Goal: Task Accomplishment & Management: Complete application form

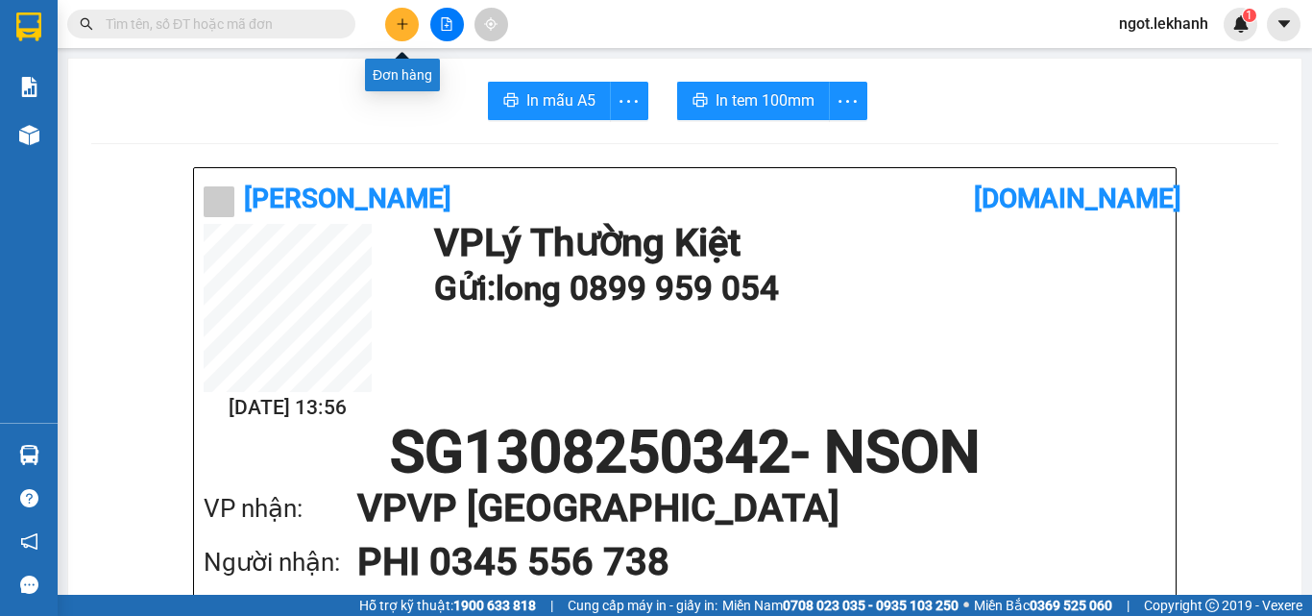
click at [400, 30] on icon "plus" at bounding box center [402, 23] width 13 height 13
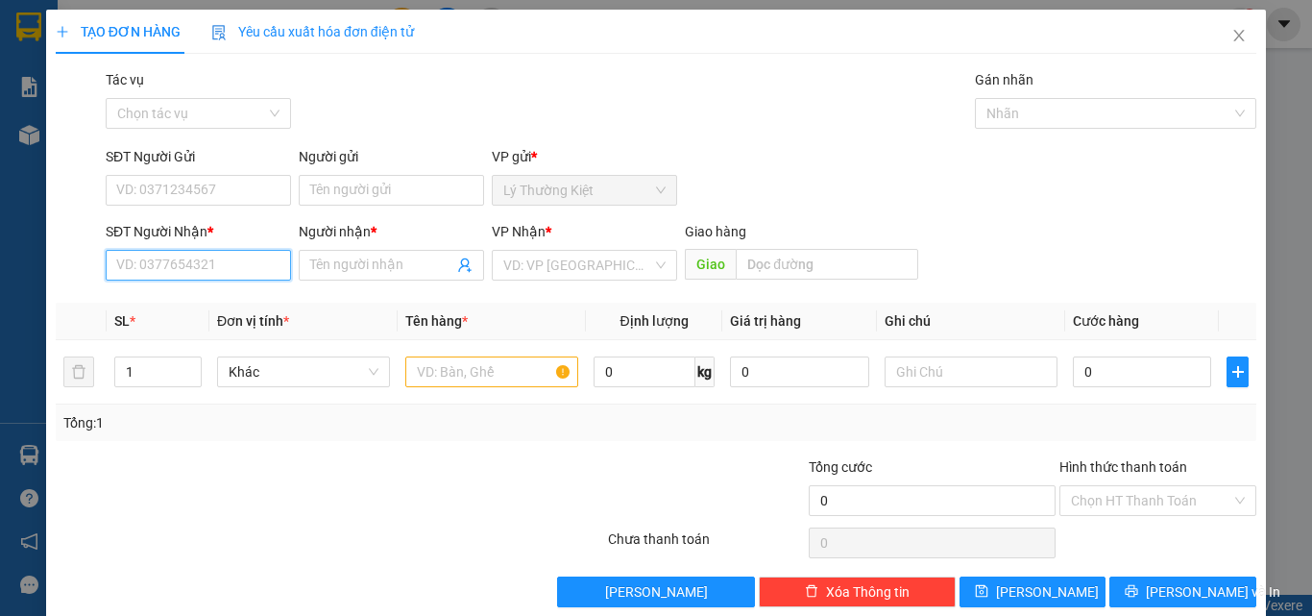
click at [220, 262] on input "SĐT Người Nhận *" at bounding box center [198, 265] width 185 height 31
type input "0967195901"
click at [227, 309] on div "0967195901 - PHỤNG" at bounding box center [196, 303] width 160 height 21
type input "PHỤNG"
type input "40.000"
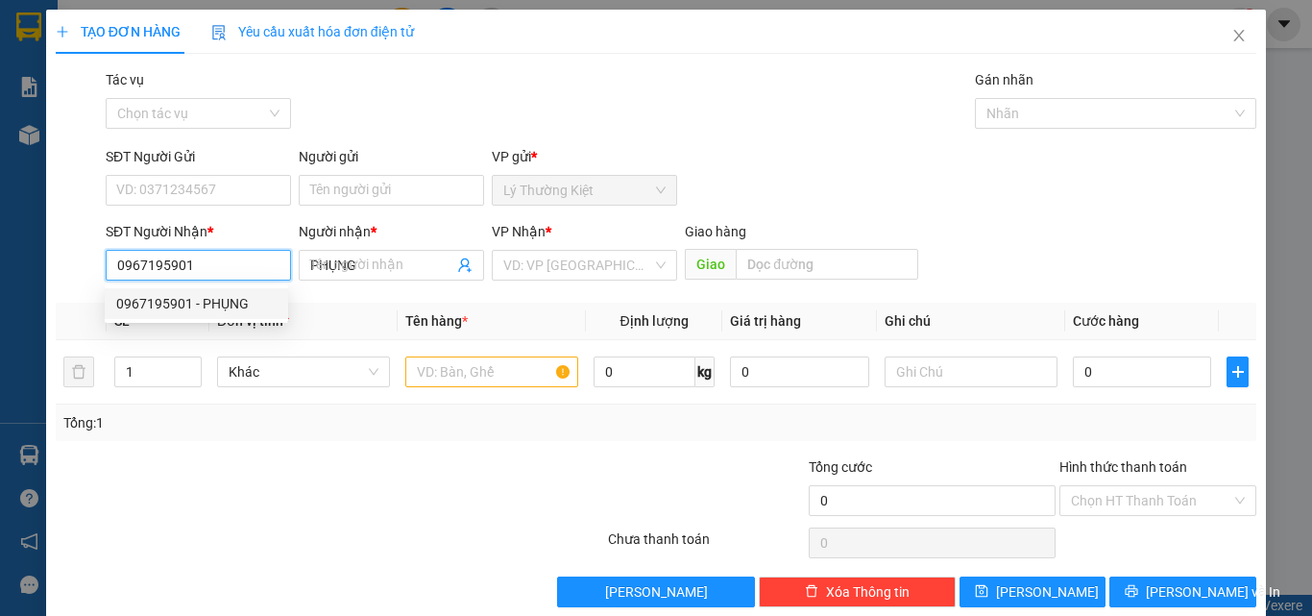
type input "40.000"
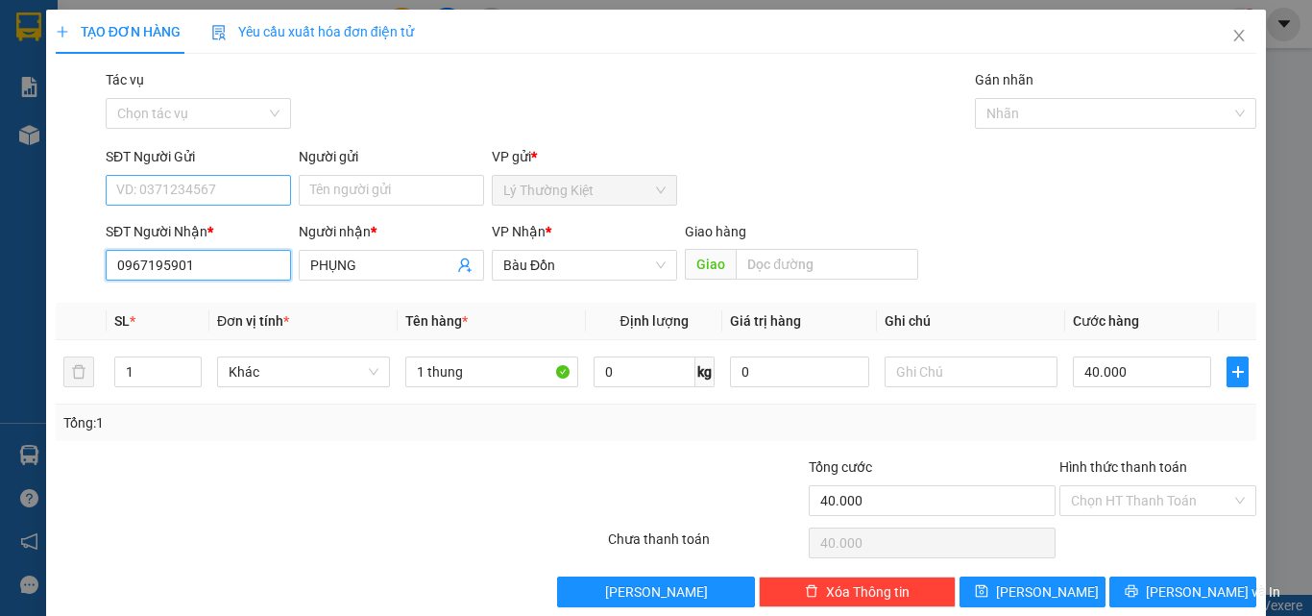
type input "0967195901"
click at [220, 189] on input "SĐT Người Gửi" at bounding box center [198, 190] width 185 height 31
type input "0965303187"
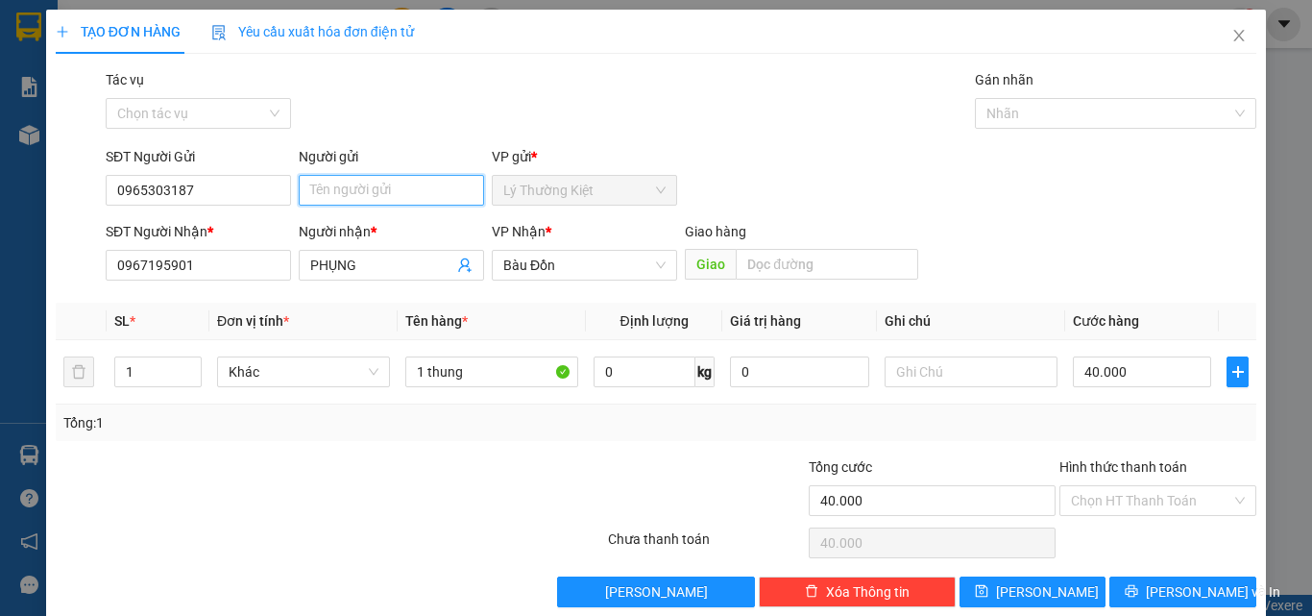
click at [355, 175] on input "Người gửi" at bounding box center [391, 190] width 185 height 31
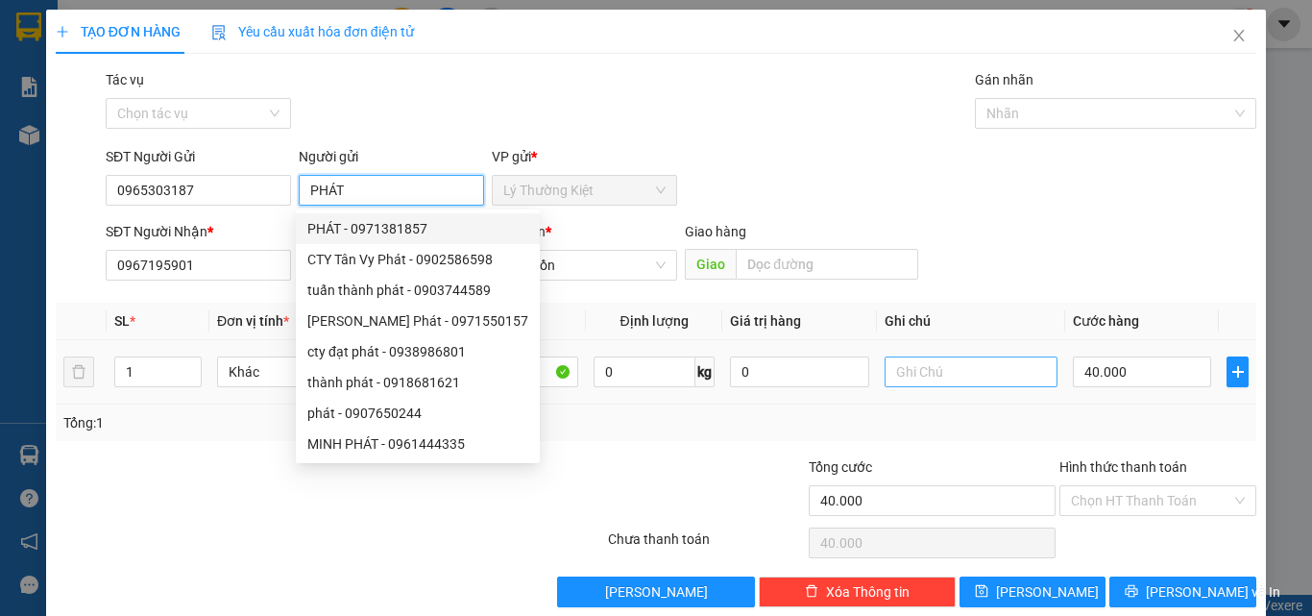
type input "PHÁT"
click at [913, 375] on input "text" at bounding box center [970, 371] width 173 height 31
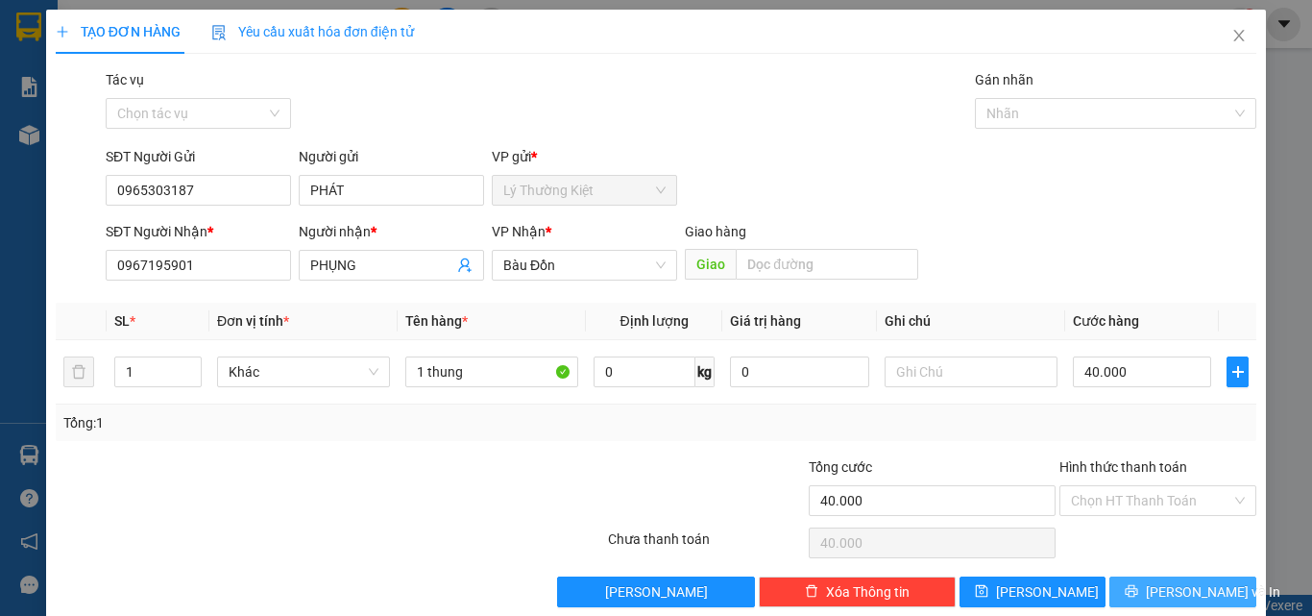
click at [1168, 592] on span "[PERSON_NAME] và In" at bounding box center [1213, 591] width 134 height 21
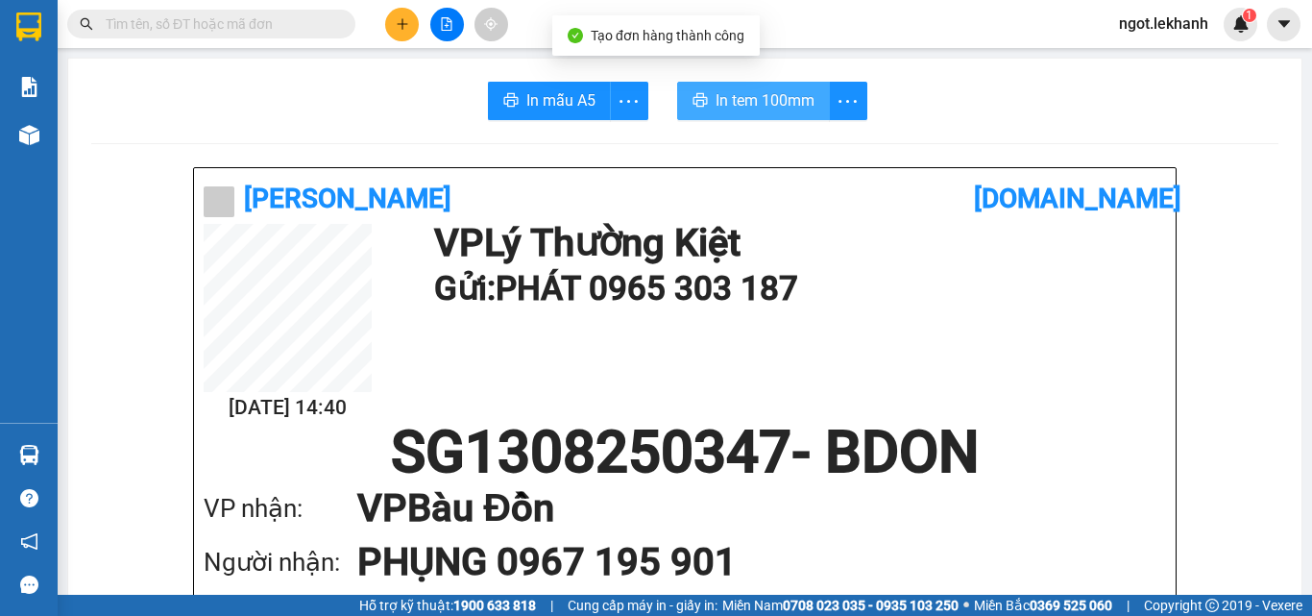
click at [724, 95] on span "In tem 100mm" at bounding box center [764, 100] width 99 height 24
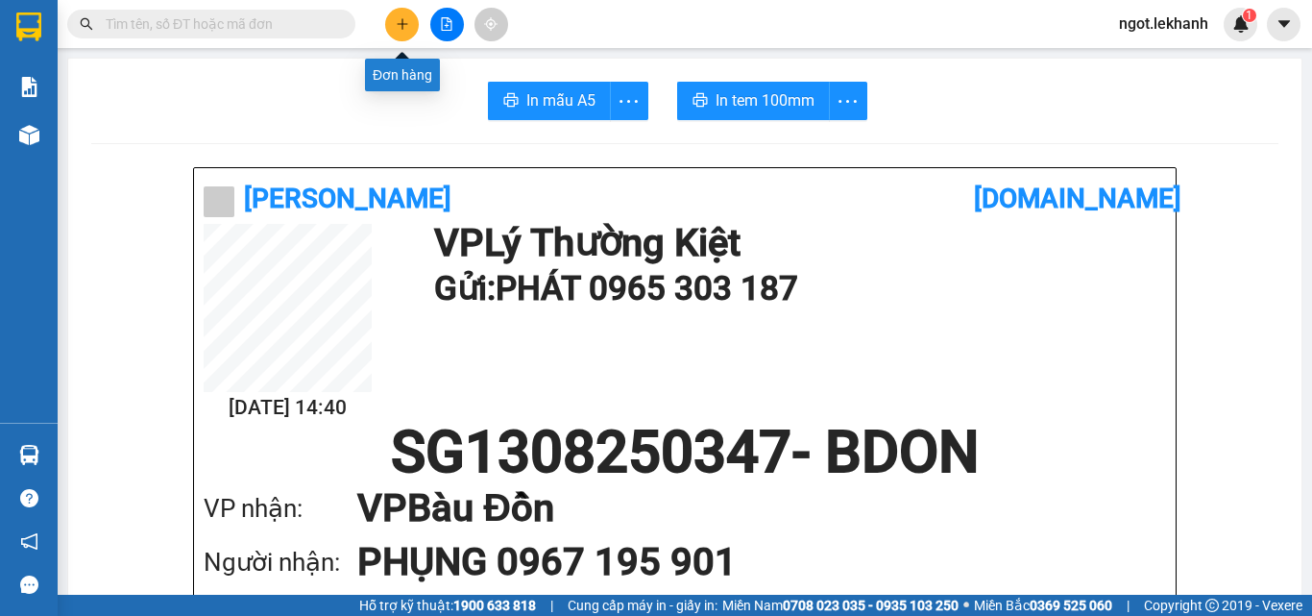
click at [411, 23] on button at bounding box center [402, 25] width 34 height 34
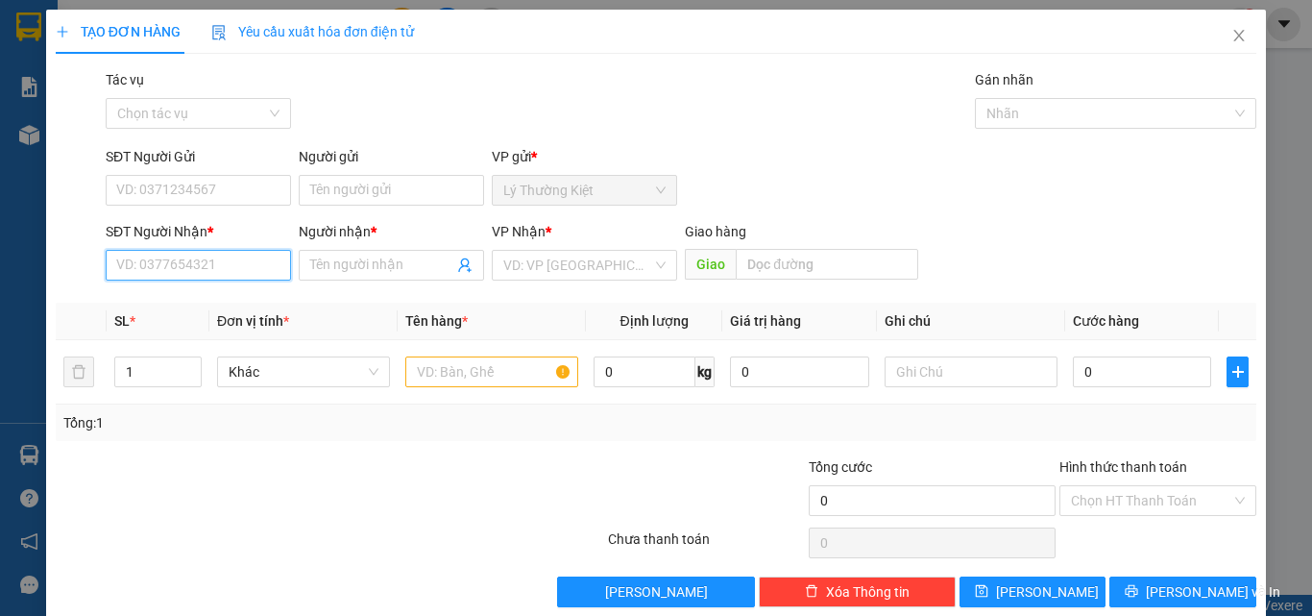
click at [244, 267] on input "SĐT Người Nhận *" at bounding box center [198, 265] width 185 height 31
click at [199, 297] on div "0907907379 - TRÍ HOÀNG" at bounding box center [196, 303] width 160 height 21
type input "0907907379"
type input "TRÍ HOÀNG"
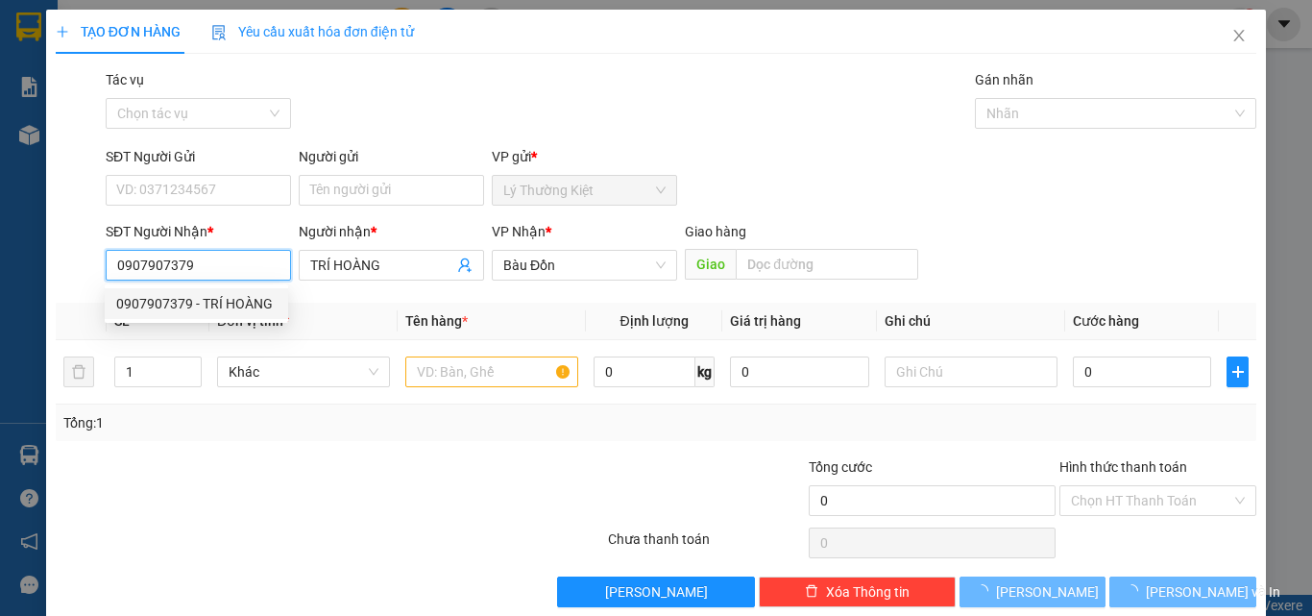
type input "100.000"
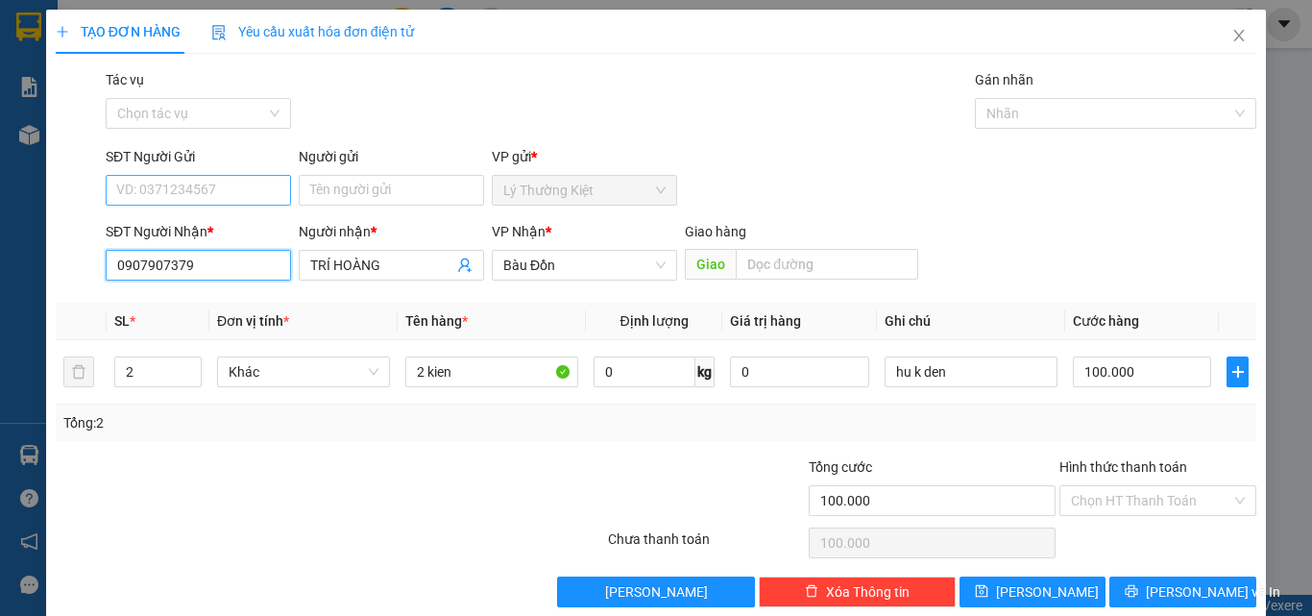
type input "0907907379"
click at [198, 181] on input "SĐT Người Gửi" at bounding box center [198, 190] width 185 height 31
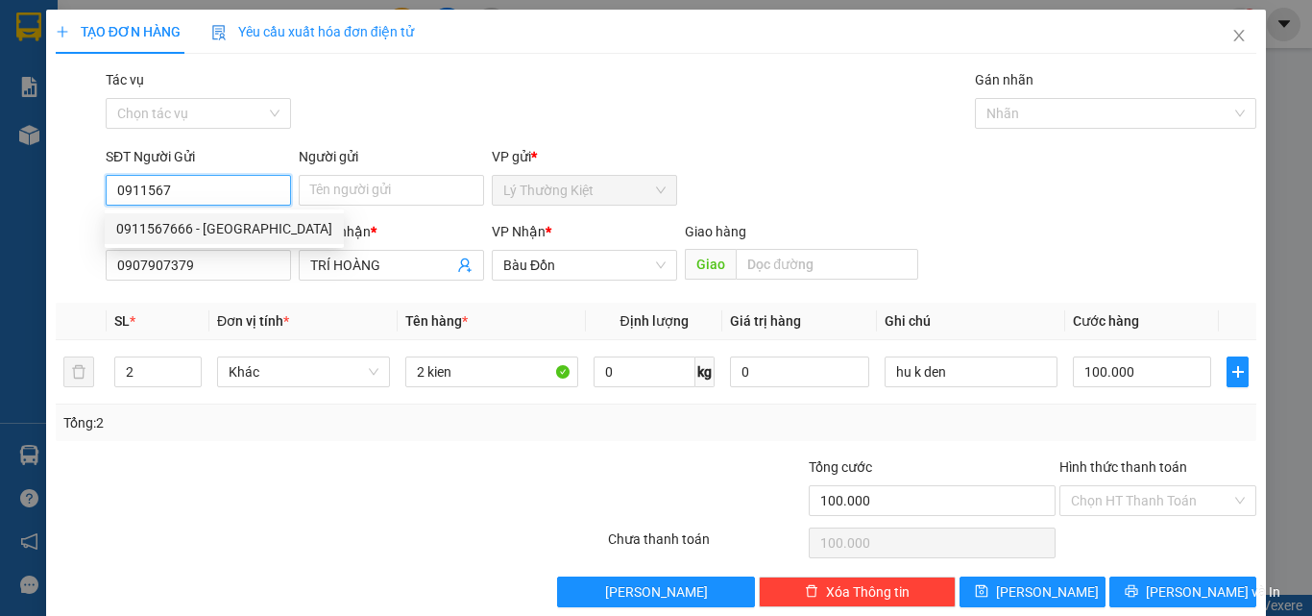
click at [226, 226] on div "0911567666 - [GEOGRAPHIC_DATA]" at bounding box center [224, 228] width 216 height 21
type input "0911567666"
type input "ĐẠI TÀI LỘC"
type input "60.000"
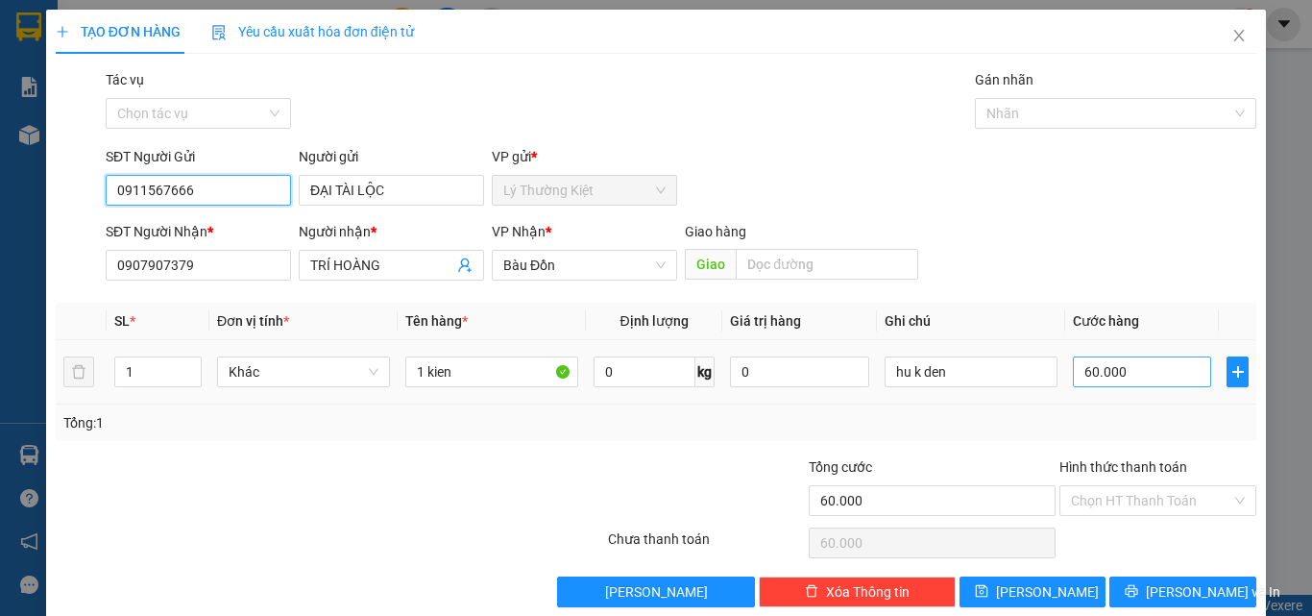
type input "0911567666"
click at [1114, 377] on input "60.000" at bounding box center [1142, 371] width 138 height 31
type input "0"
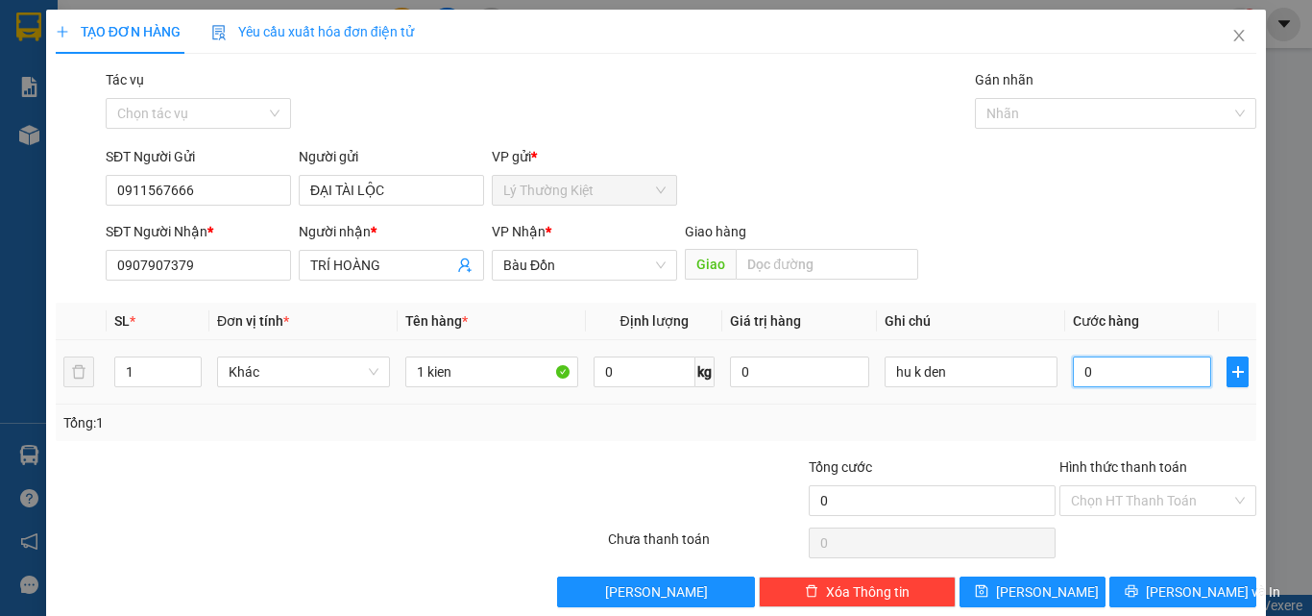
click at [1073, 373] on input "0" at bounding box center [1142, 371] width 138 height 31
type input "30"
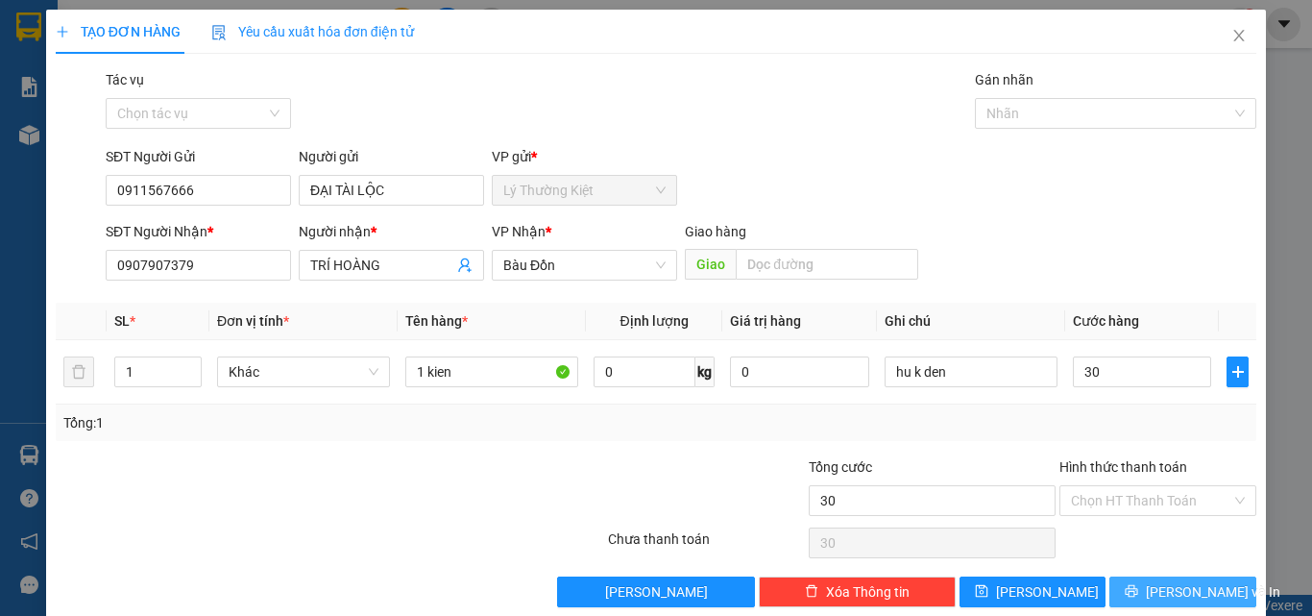
type input "30.000"
click at [1160, 582] on span "[PERSON_NAME] và In" at bounding box center [1213, 591] width 134 height 21
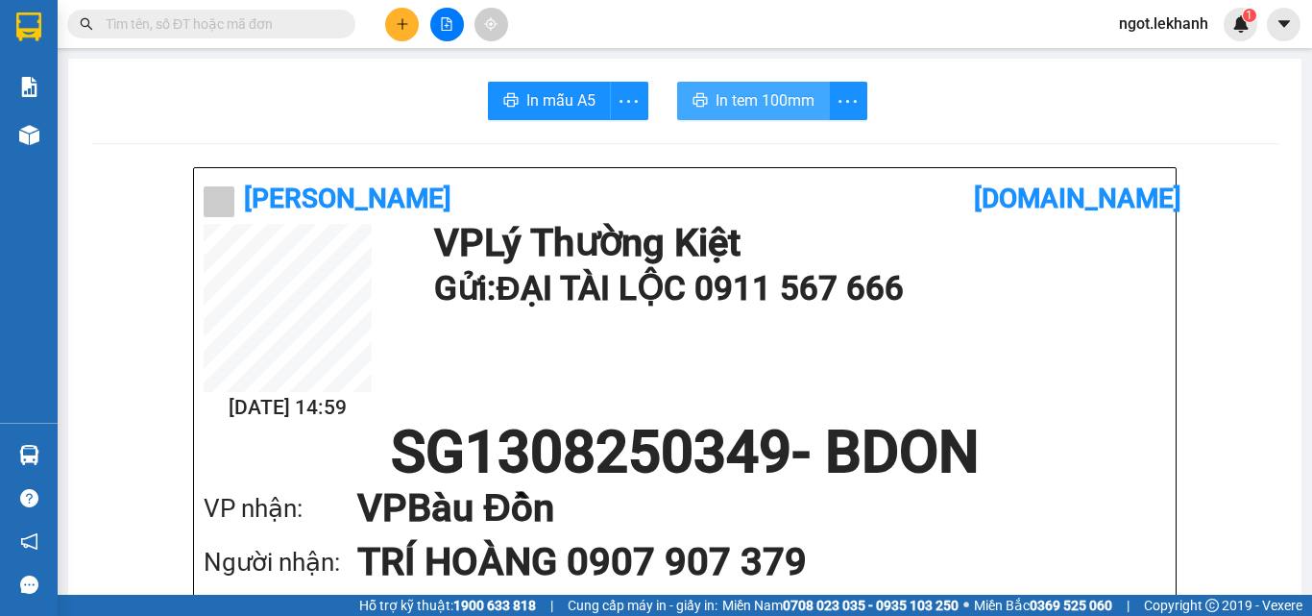
click at [741, 99] on span "In tem 100mm" at bounding box center [764, 100] width 99 height 24
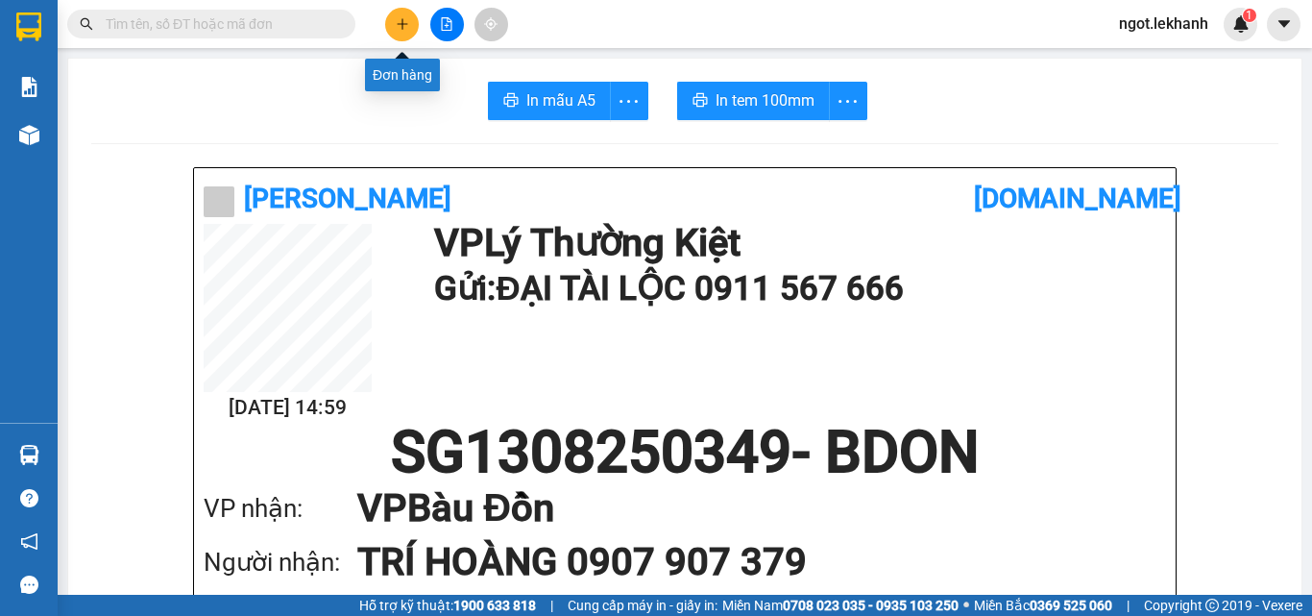
click at [399, 18] on icon "plus" at bounding box center [402, 23] width 13 height 13
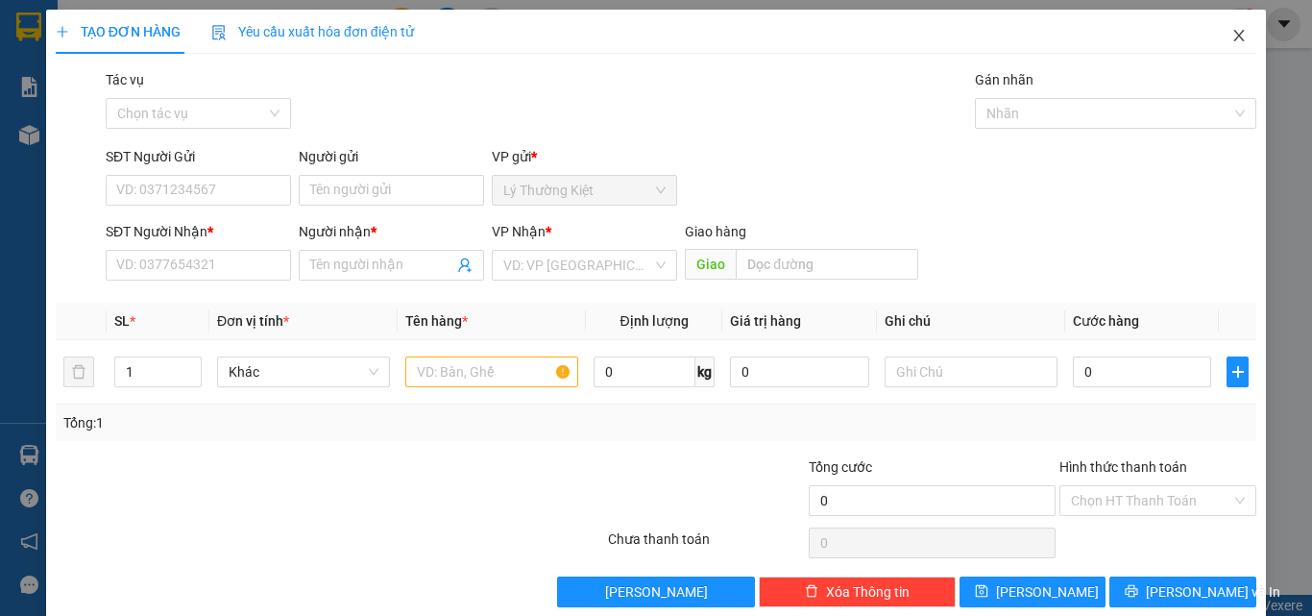
click at [1234, 39] on icon "close" at bounding box center [1239, 36] width 11 height 12
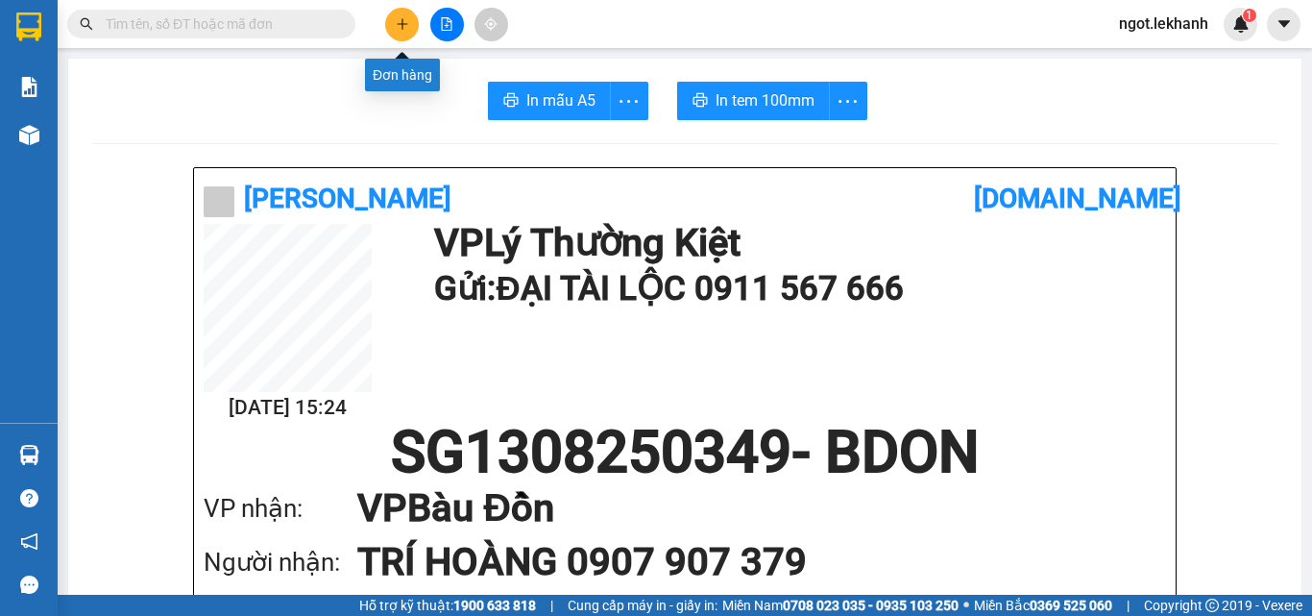
click at [399, 28] on icon "plus" at bounding box center [402, 23] width 13 height 13
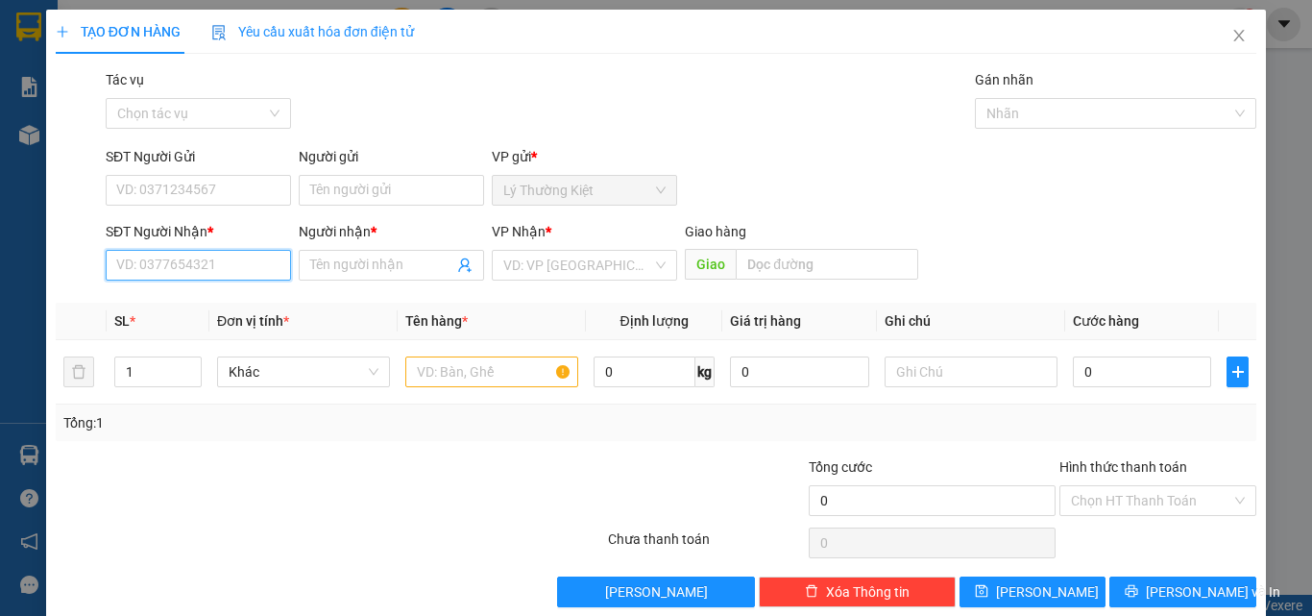
click at [198, 268] on input "SĐT Người Nhận *" at bounding box center [198, 265] width 185 height 31
type input "0974895052"
click at [361, 268] on input "Người nhận *" at bounding box center [381, 264] width 143 height 21
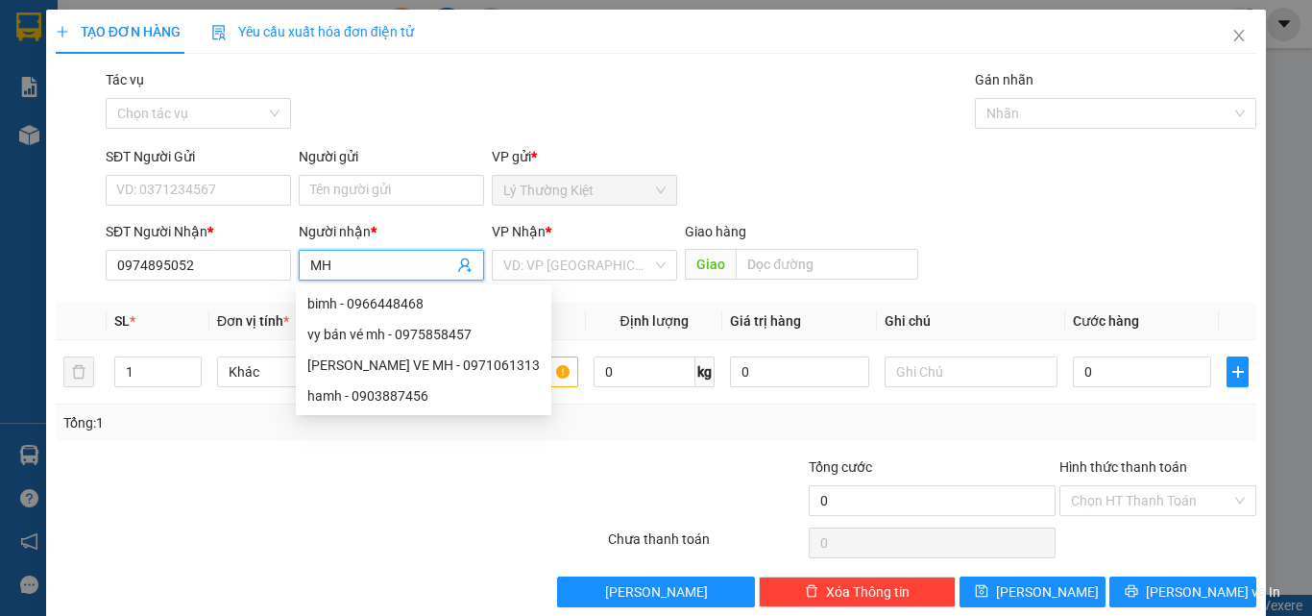
type input "M"
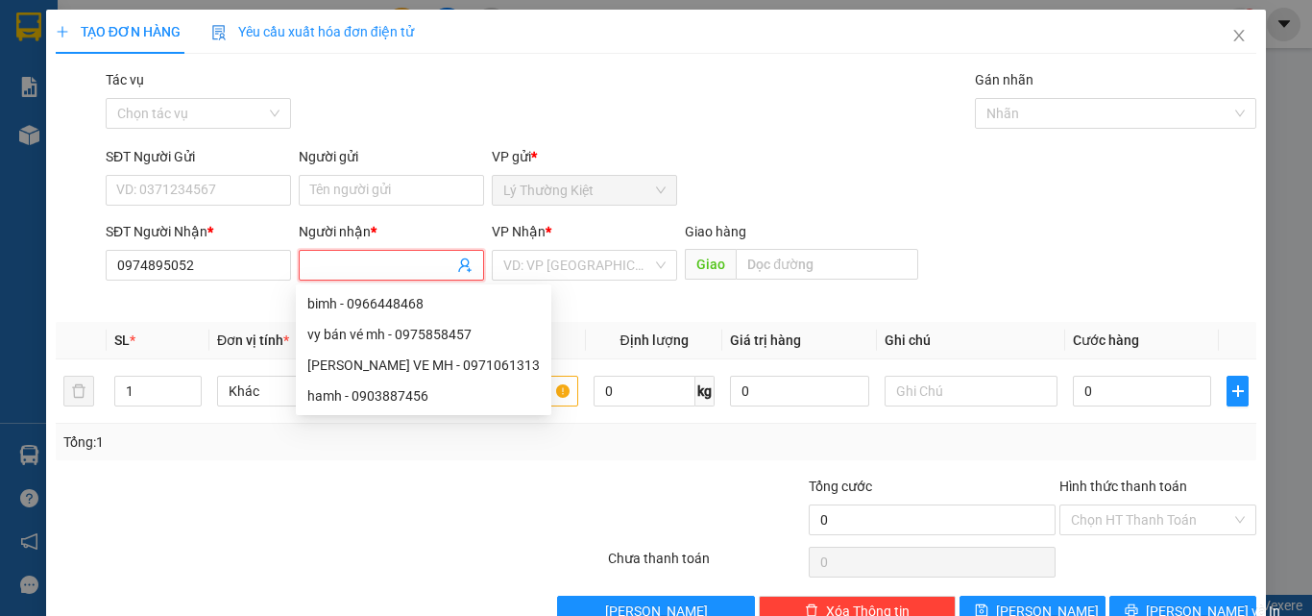
type input "D"
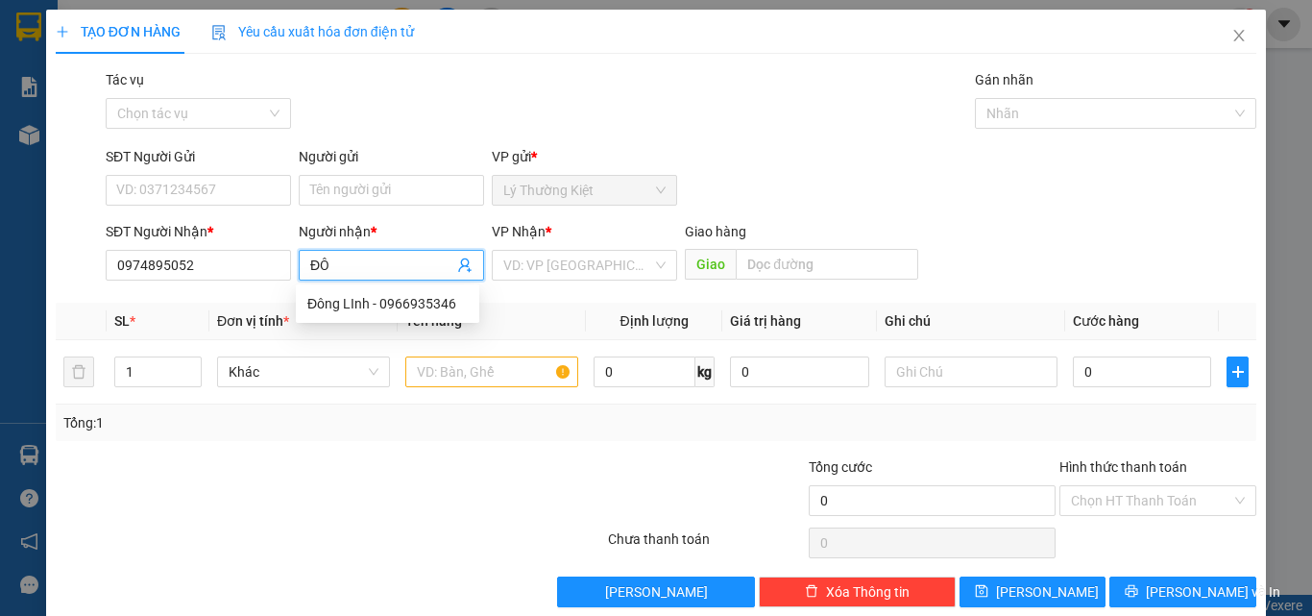
type input "Đ"
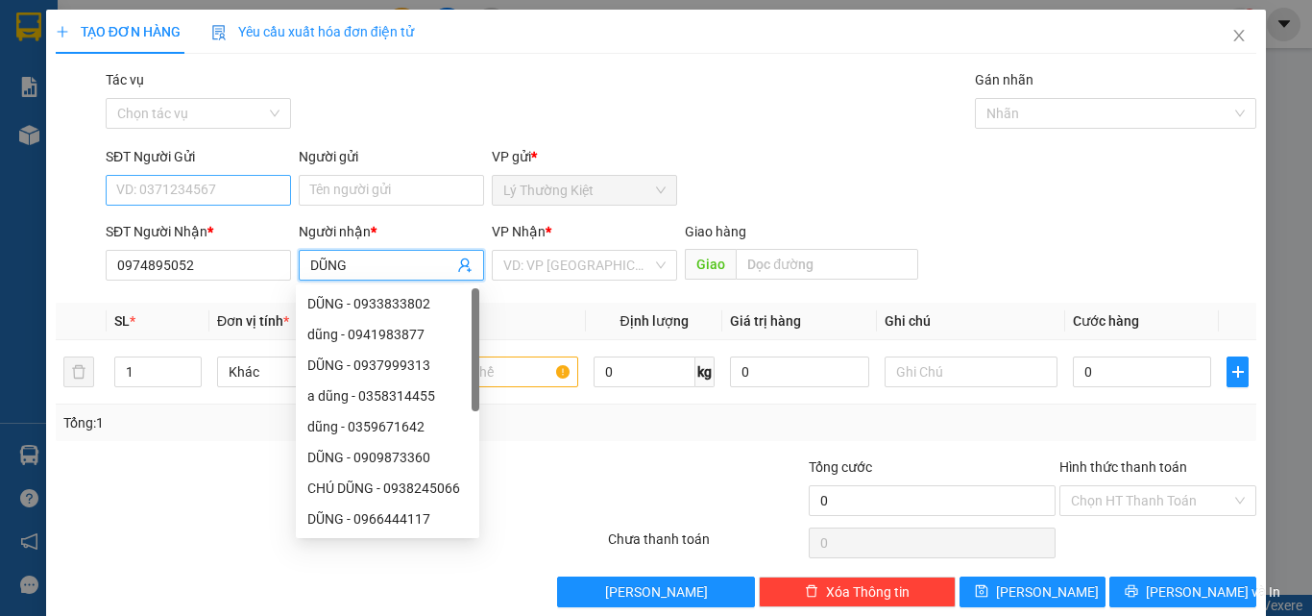
type input "DŨNG"
click at [223, 181] on input "SĐT Người Gửi" at bounding box center [198, 190] width 185 height 31
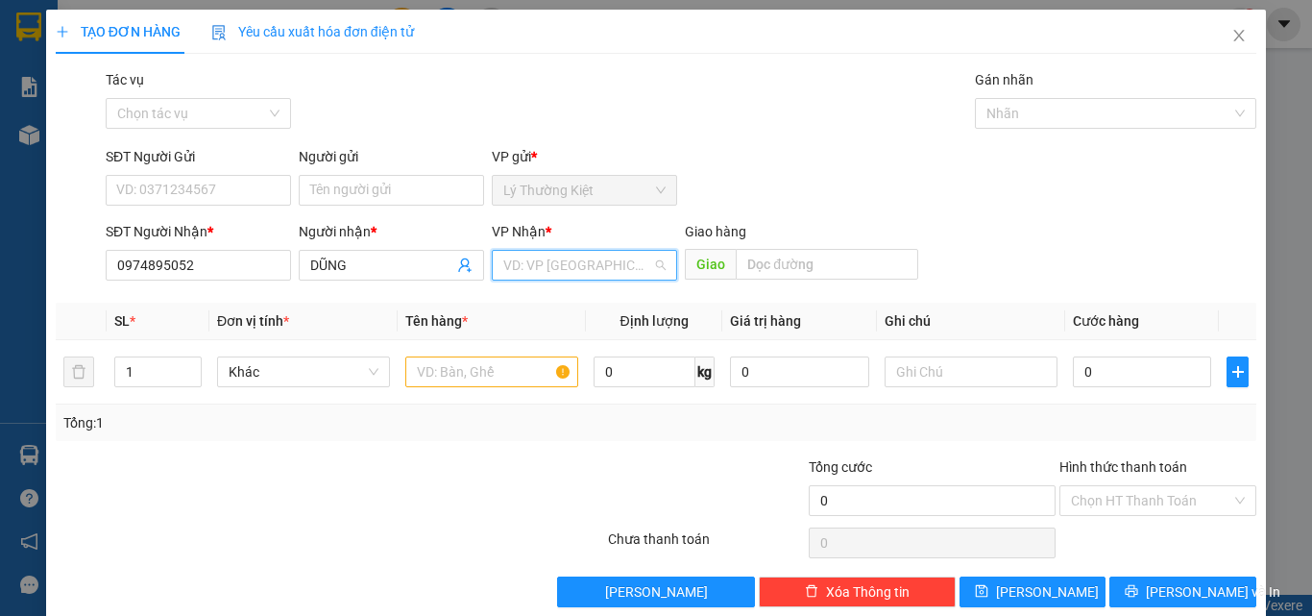
click at [568, 262] on input "search" at bounding box center [577, 265] width 149 height 29
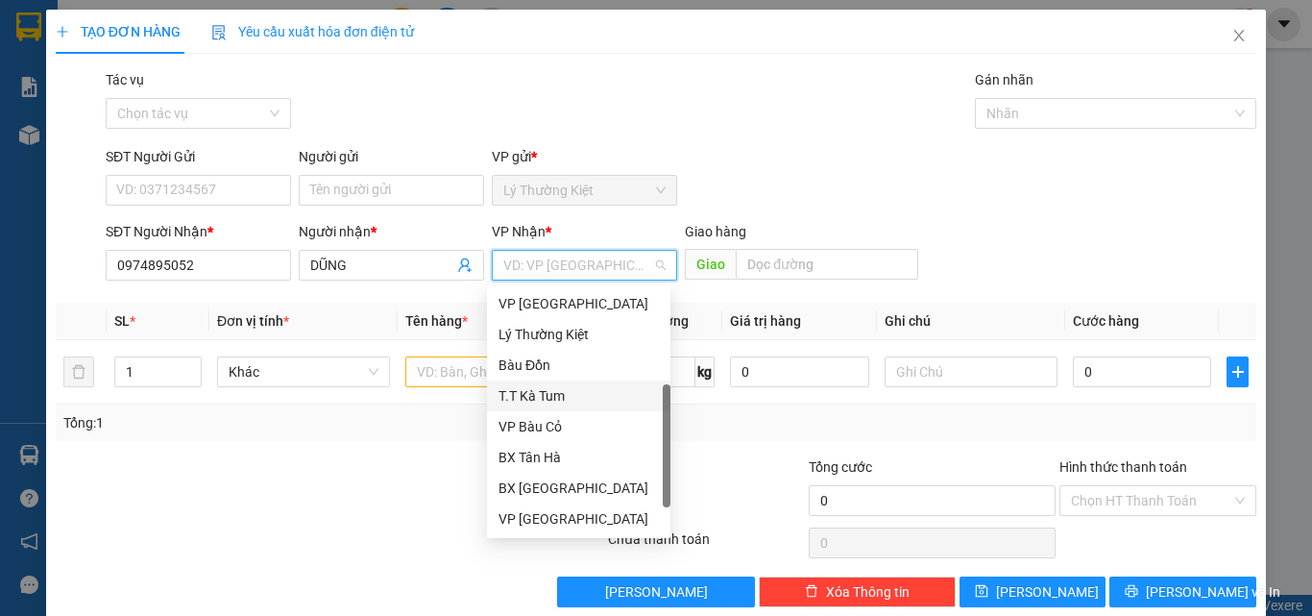
scroll to position [123, 0]
click at [559, 423] on div "VP Bàu Cỏ" at bounding box center [578, 426] width 160 height 21
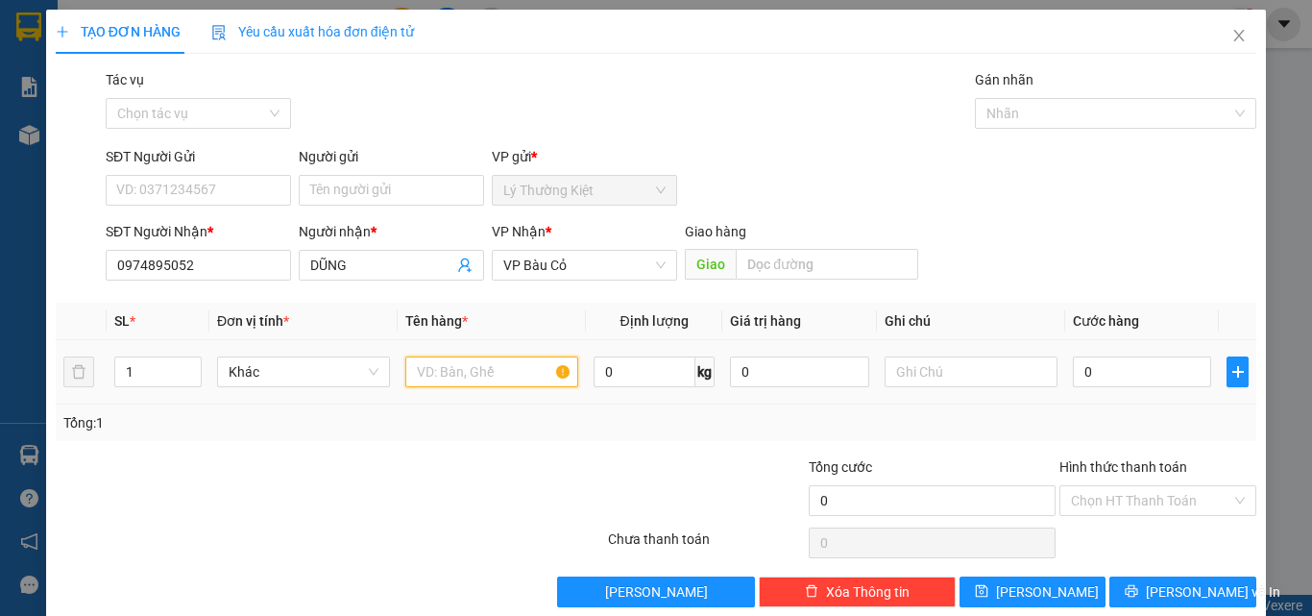
click at [496, 373] on input "text" at bounding box center [491, 371] width 173 height 31
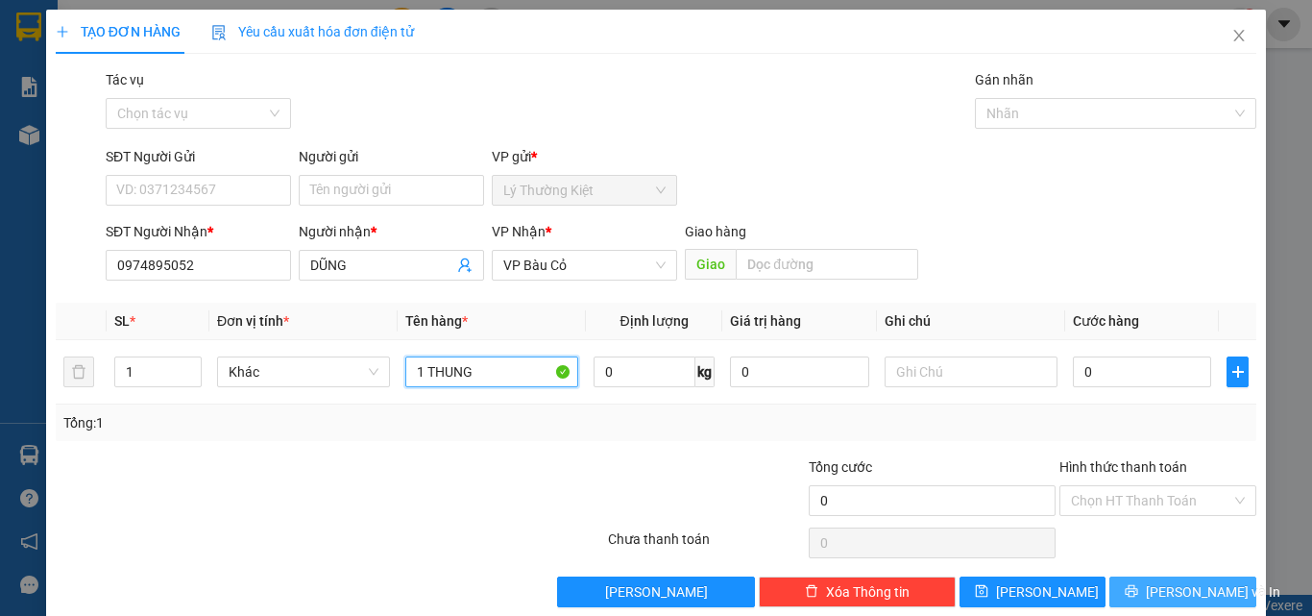
type input "1 THUNG"
click at [1187, 590] on span "[PERSON_NAME] và In" at bounding box center [1213, 591] width 134 height 21
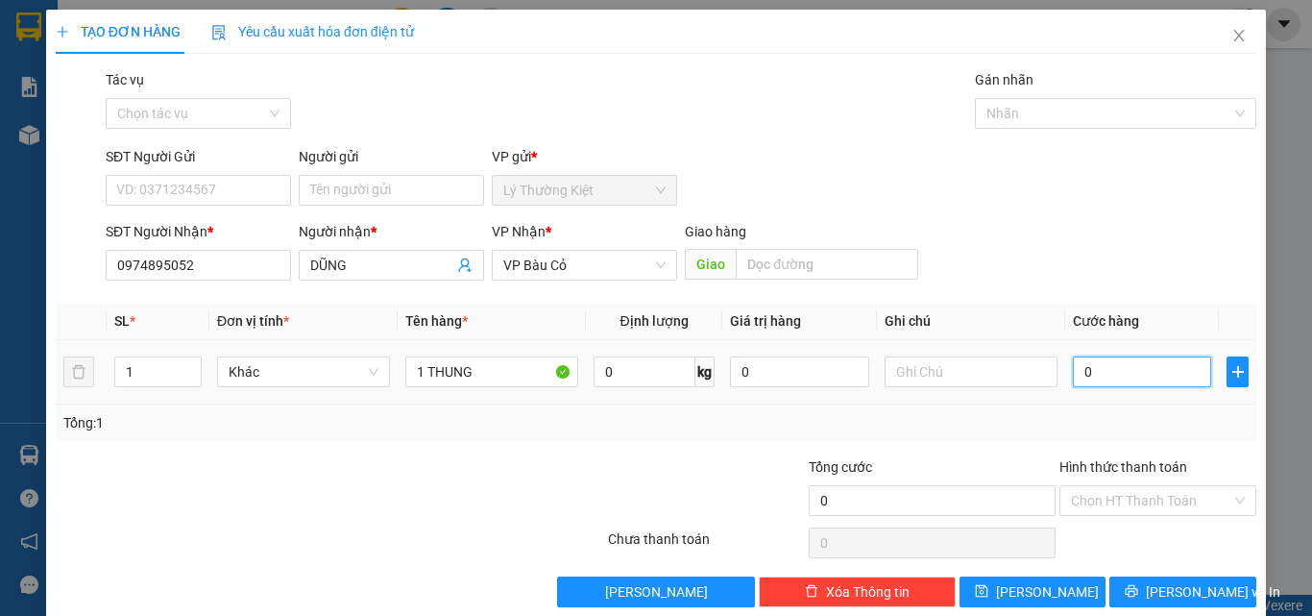
click at [1076, 376] on input "0" at bounding box center [1142, 371] width 138 height 31
click at [1073, 368] on input "0" at bounding box center [1142, 371] width 138 height 31
type input "40"
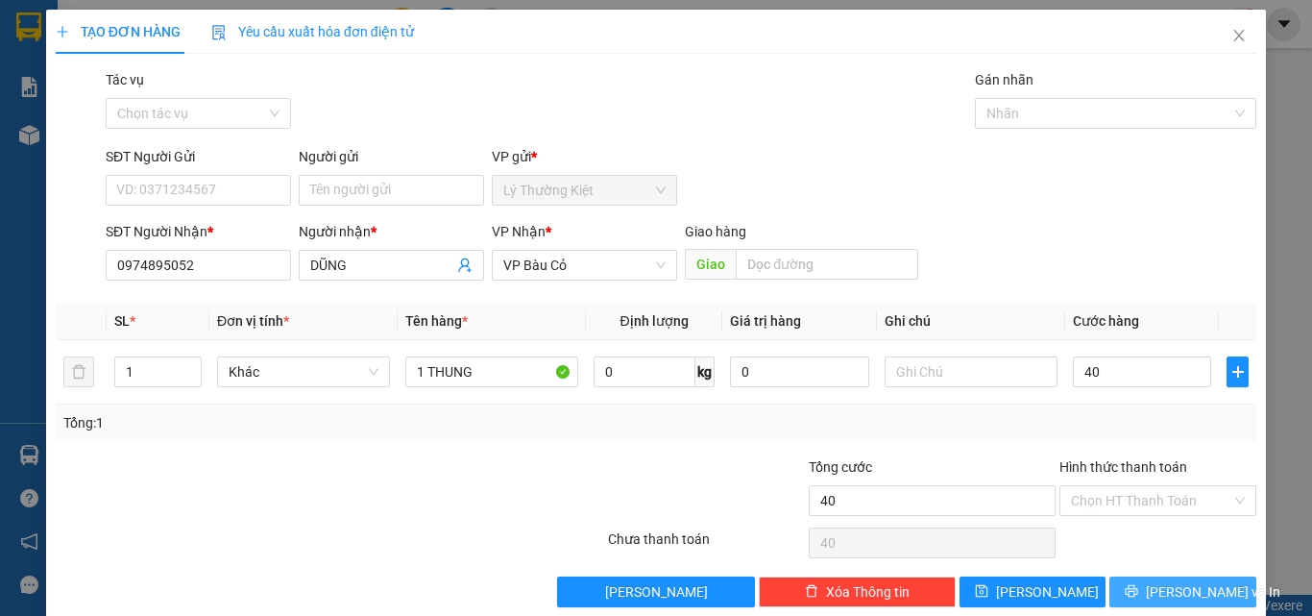
type input "40.000"
click at [1151, 587] on button "[PERSON_NAME] và In" at bounding box center [1182, 591] width 147 height 31
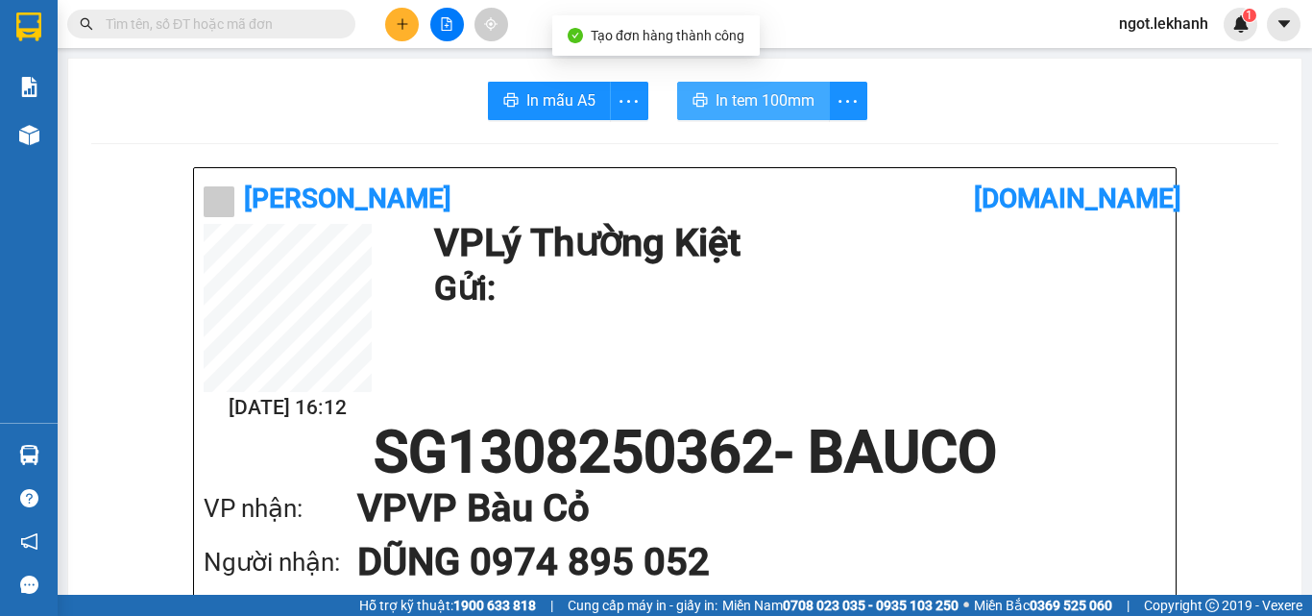
click at [767, 96] on span "In tem 100mm" at bounding box center [764, 100] width 99 height 24
